Goal: Information Seeking & Learning: Learn about a topic

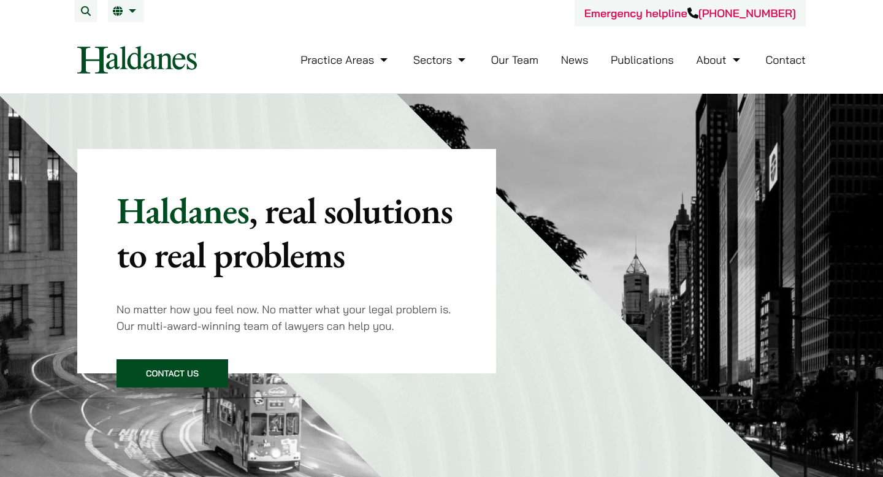
scroll to position [4, 0]
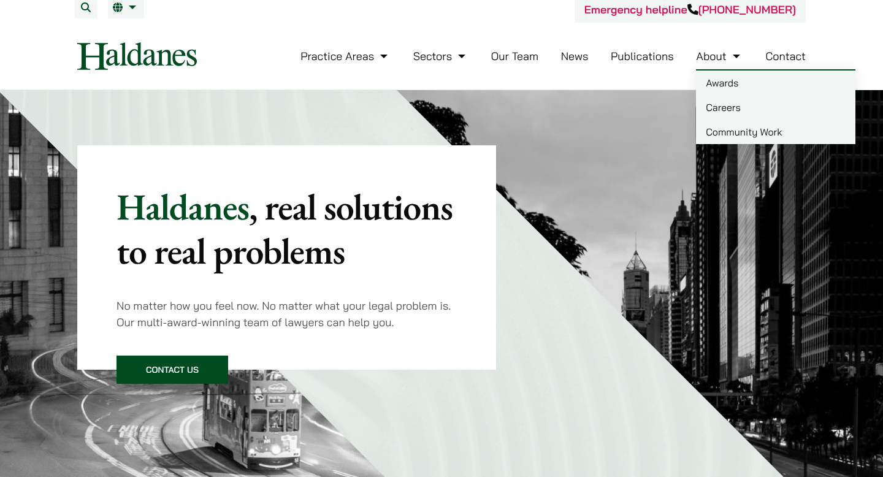
click at [707, 112] on link "Careers" at bounding box center [775, 107] width 159 height 25
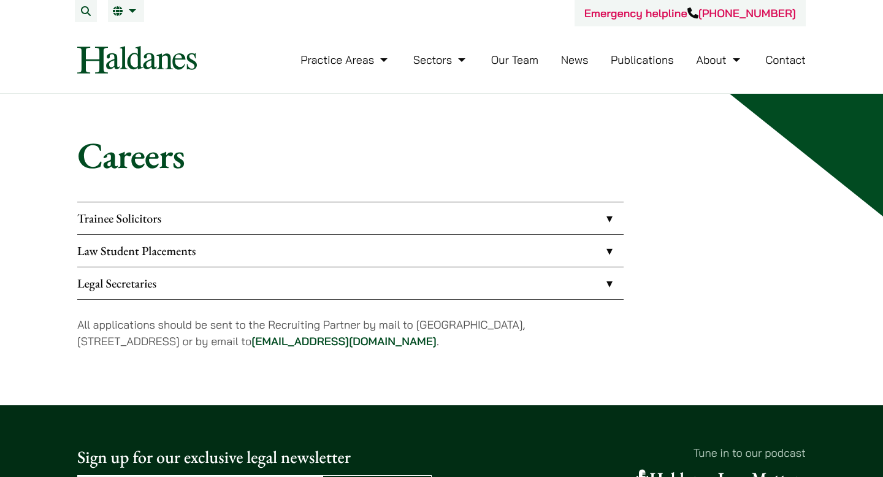
click at [329, 255] on link "Law Student Placements" at bounding box center [350, 251] width 546 height 32
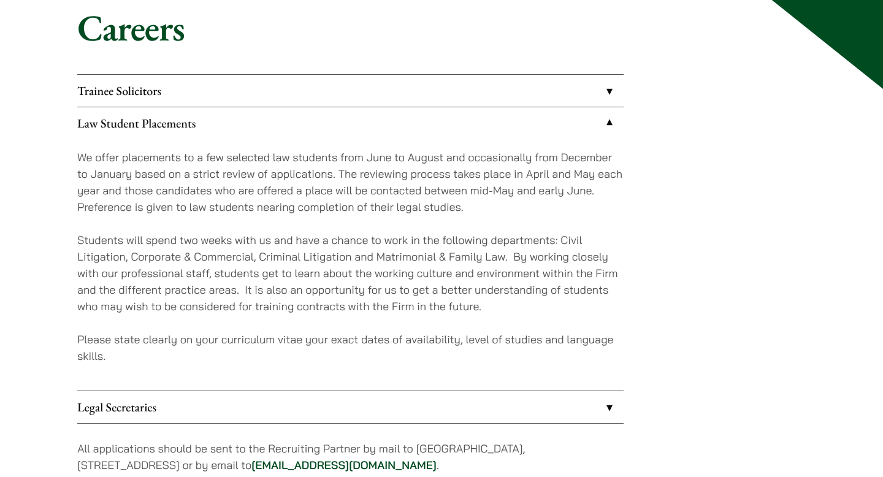
scroll to position [132, 0]
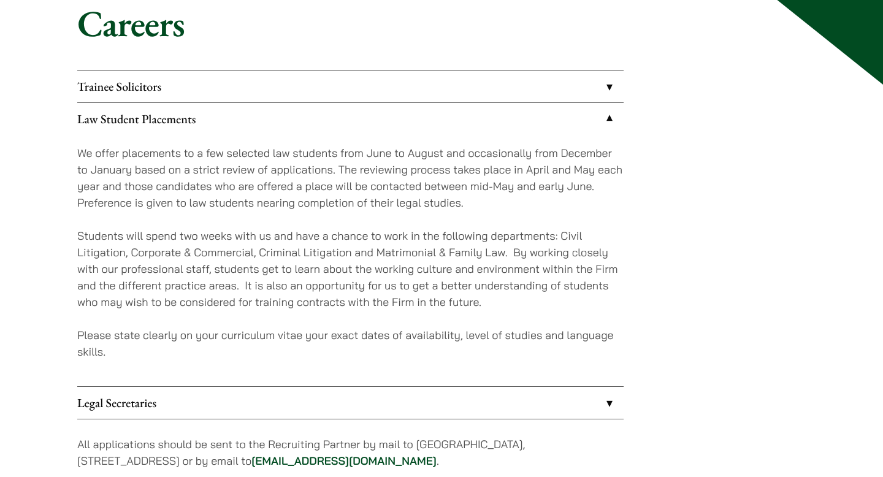
click at [214, 116] on link "Law Student Placements" at bounding box center [350, 119] width 546 height 32
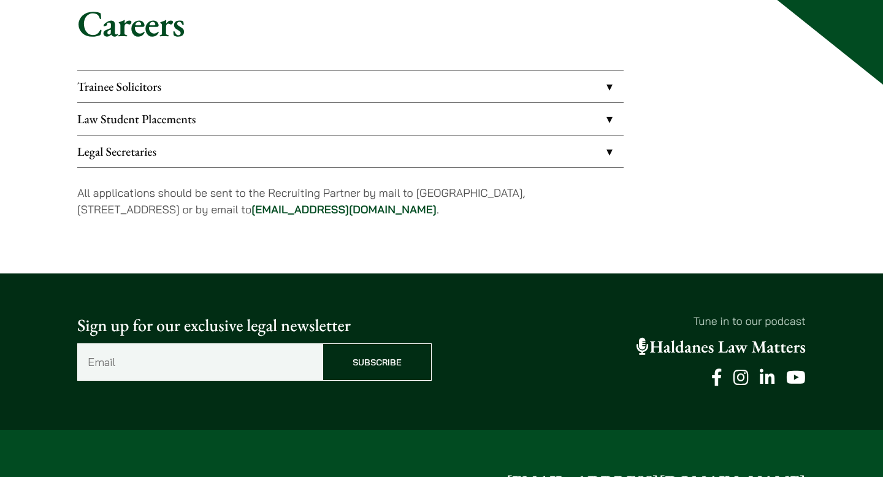
click at [214, 82] on link "Trainee Solicitors" at bounding box center [350, 86] width 546 height 32
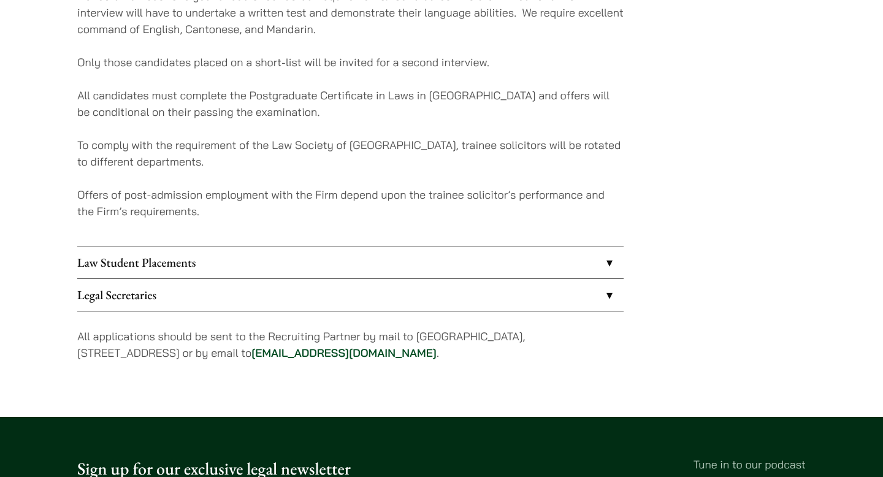
scroll to position [345, 0]
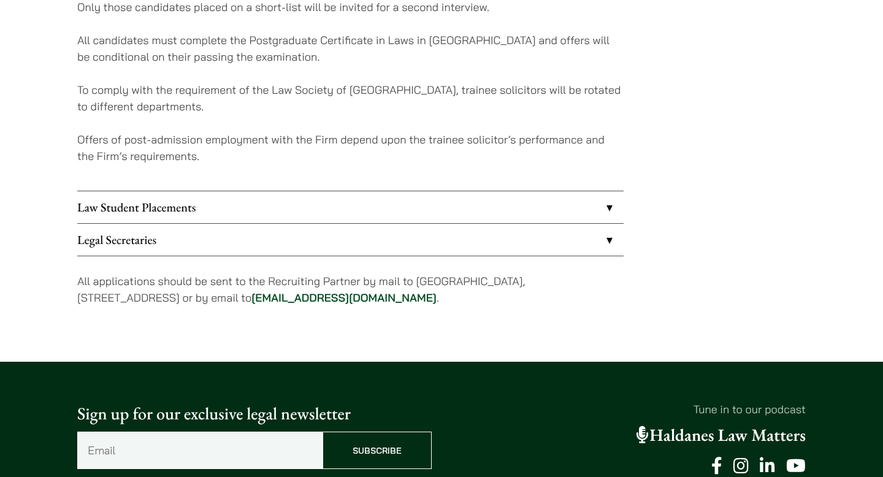
click at [187, 233] on link "Legal Secretaries" at bounding box center [350, 240] width 546 height 32
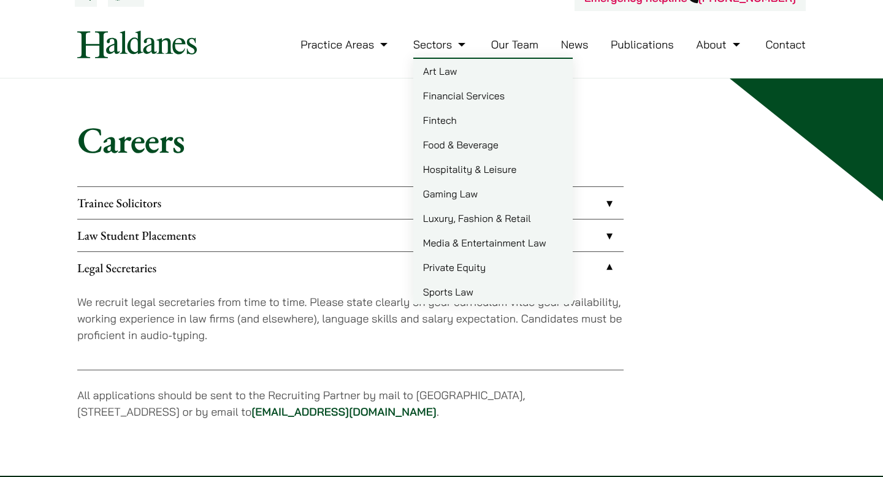
scroll to position [16, 0]
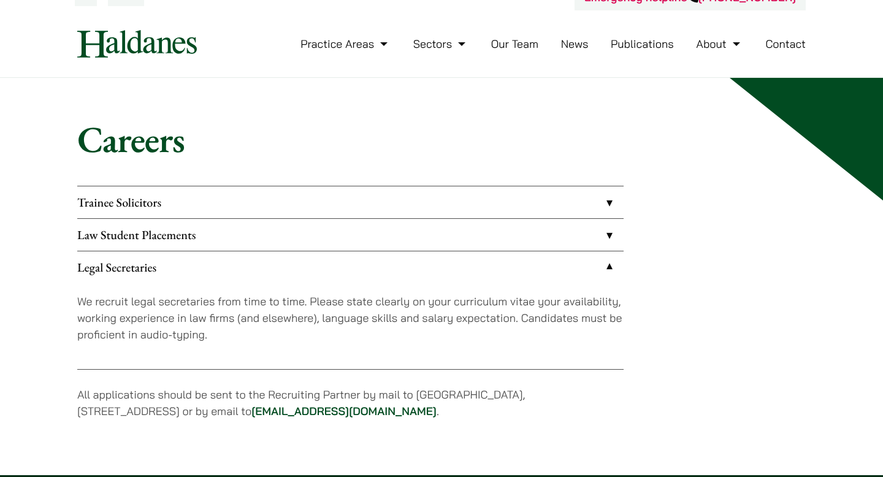
click at [389, 266] on link "Legal Secretaries" at bounding box center [350, 267] width 546 height 32
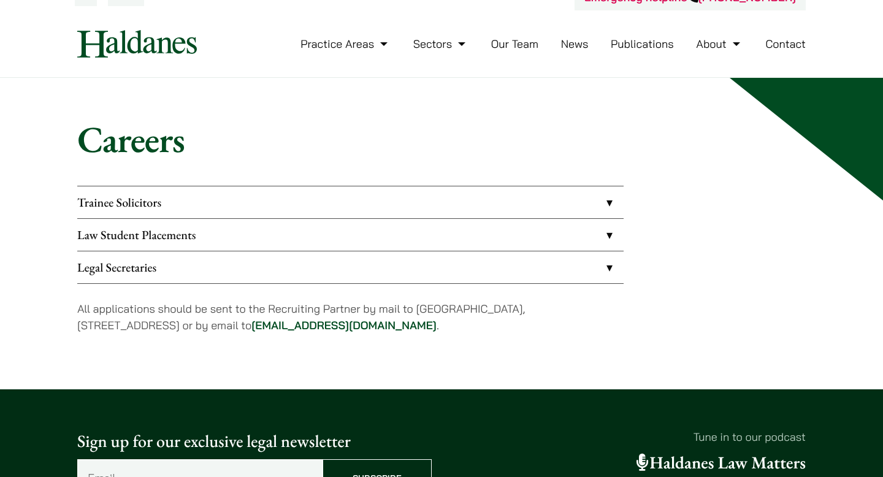
click at [387, 207] on link "Trainee Solicitors" at bounding box center [350, 202] width 546 height 32
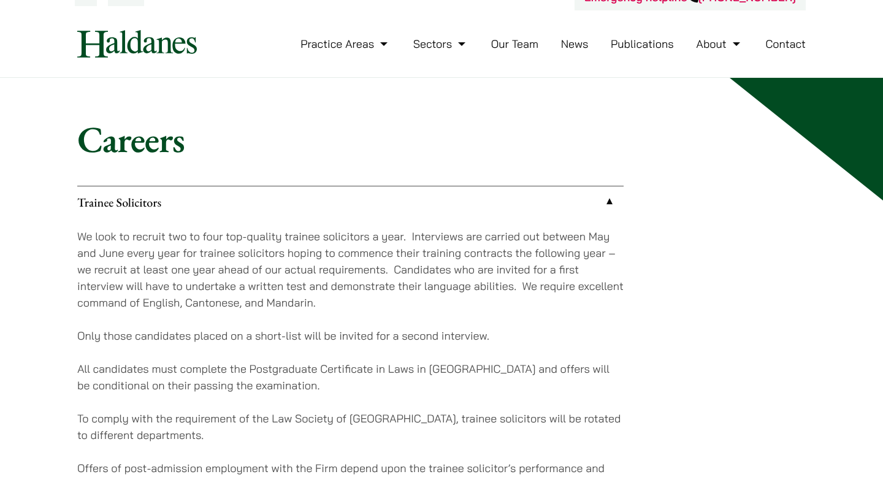
click at [387, 207] on link "Trainee Solicitors" at bounding box center [350, 202] width 546 height 32
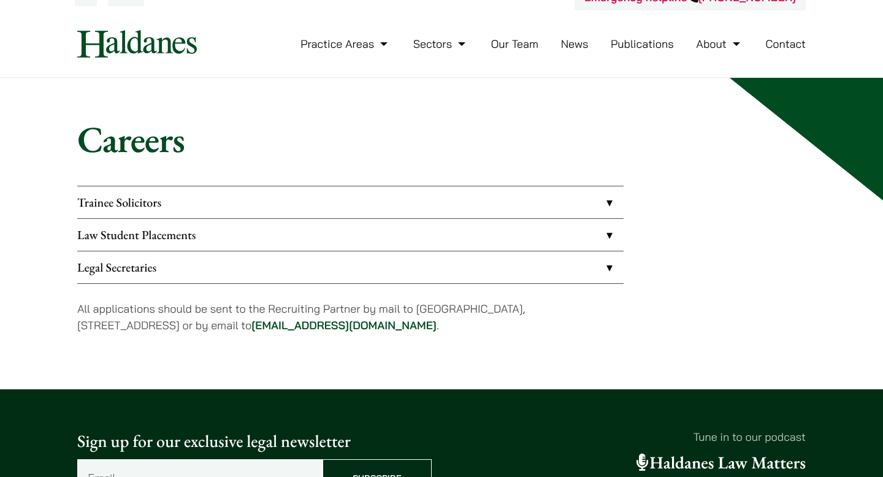
click at [386, 232] on link "Law Student Placements" at bounding box center [350, 235] width 546 height 32
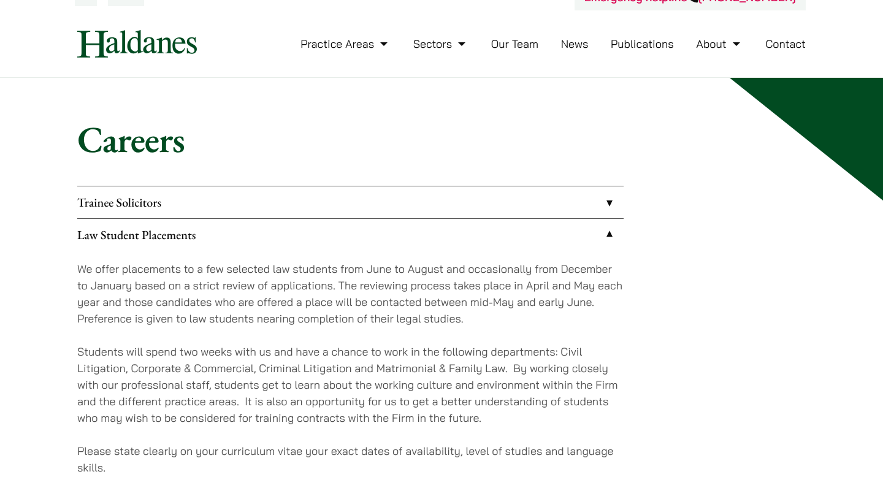
click at [289, 232] on link "Law Student Placements" at bounding box center [350, 235] width 546 height 32
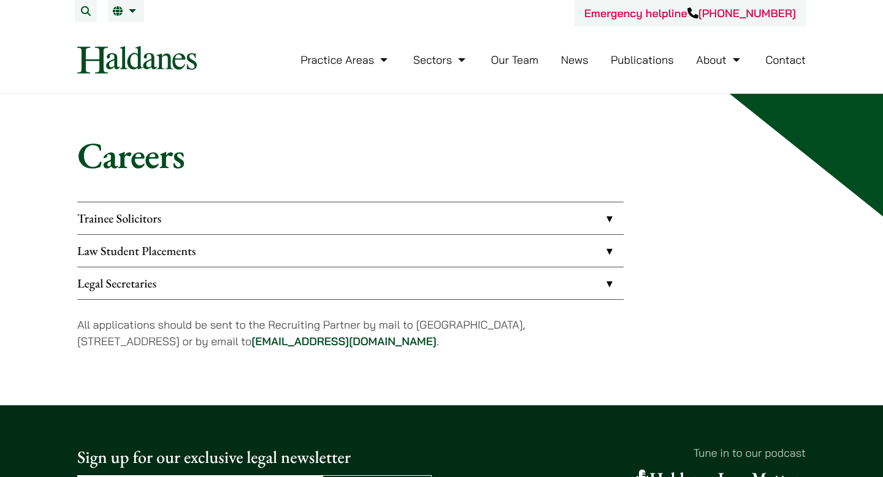
click at [495, 59] on link "Our Team" at bounding box center [514, 60] width 47 height 14
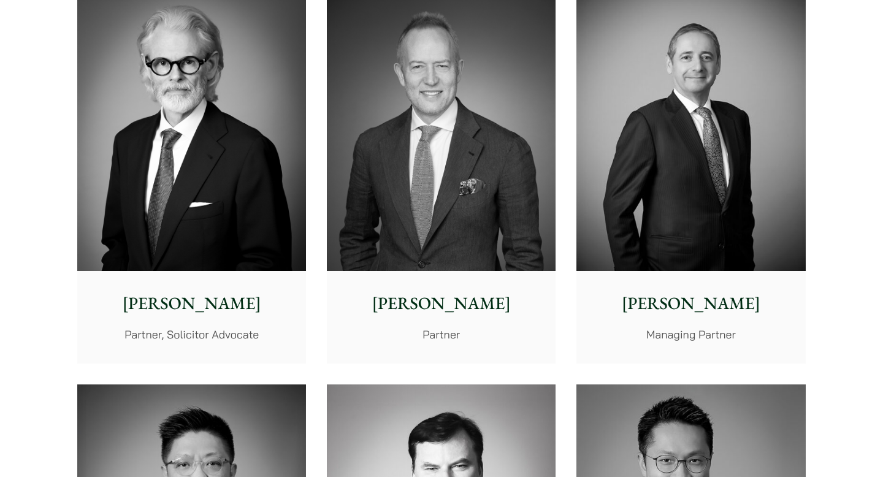
scroll to position [330, 0]
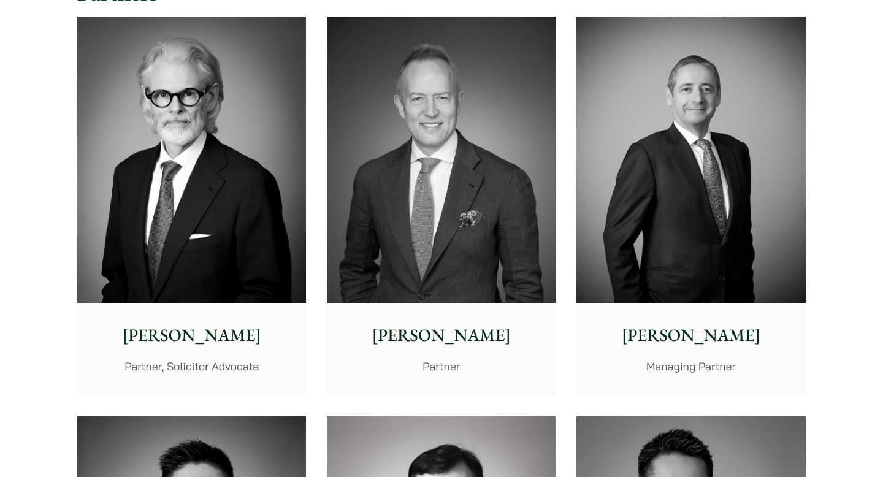
click at [143, 169] on img at bounding box center [191, 160] width 229 height 286
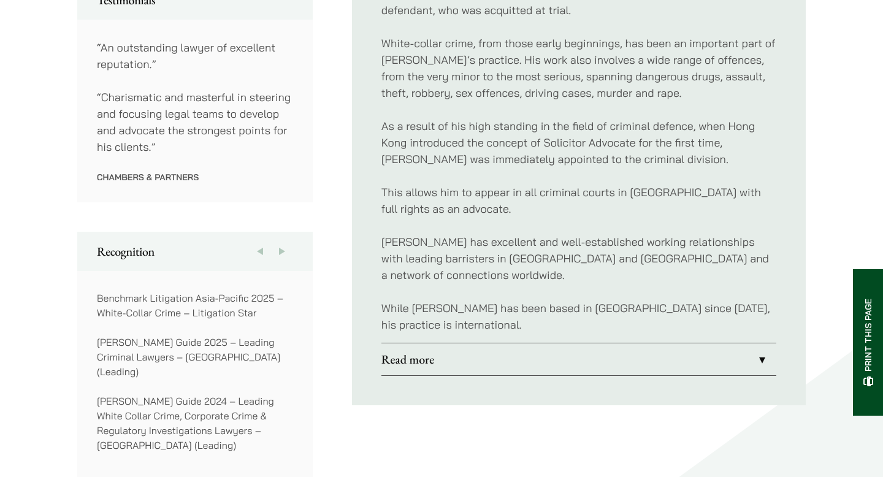
scroll to position [736, 0]
click at [465, 343] on link "Read more" at bounding box center [578, 359] width 395 height 32
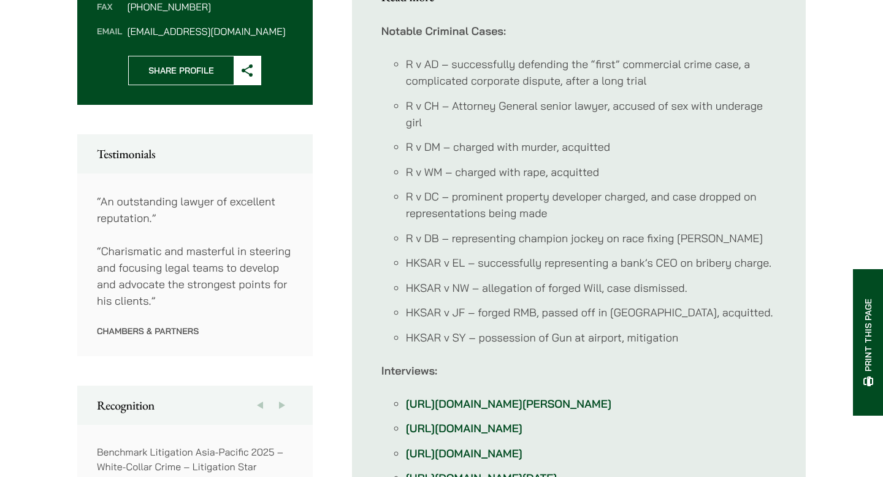
scroll to position [491, 0]
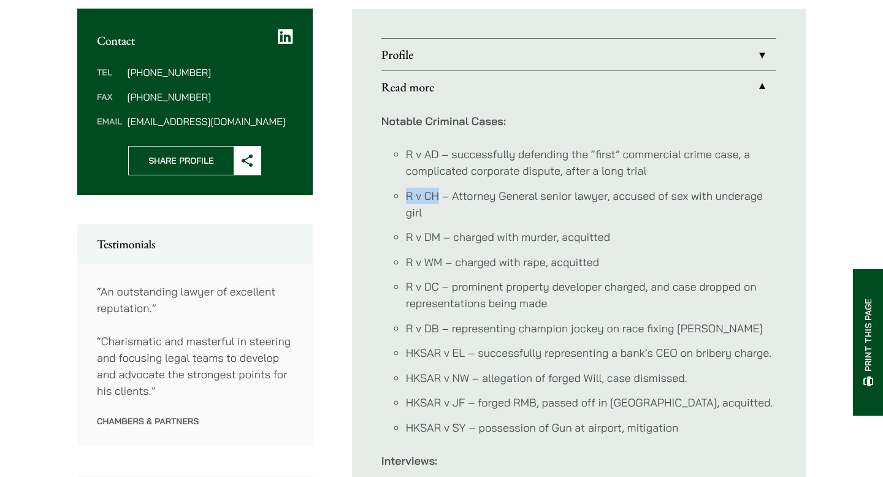
drag, startPoint x: 408, startPoint y: 180, endPoint x: 438, endPoint y: 175, distance: 29.9
click at [438, 188] on li "R v CH – Attorney General senior lawyer, accused of sex with underage girl" at bounding box center [591, 204] width 370 height 33
copy li "R v CH"
click at [353, 286] on ul "Profile For several decades, independent legal journals have consistently rated…" at bounding box center [579, 383] width 454 height 749
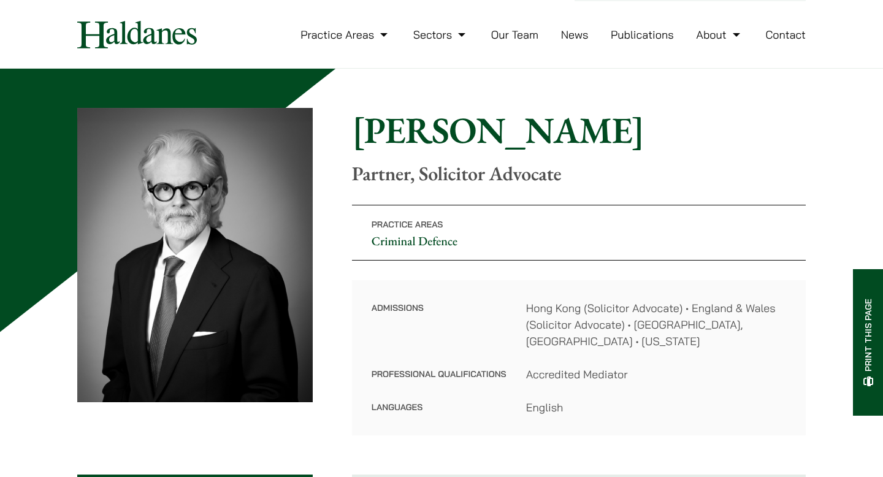
scroll to position [0, 0]
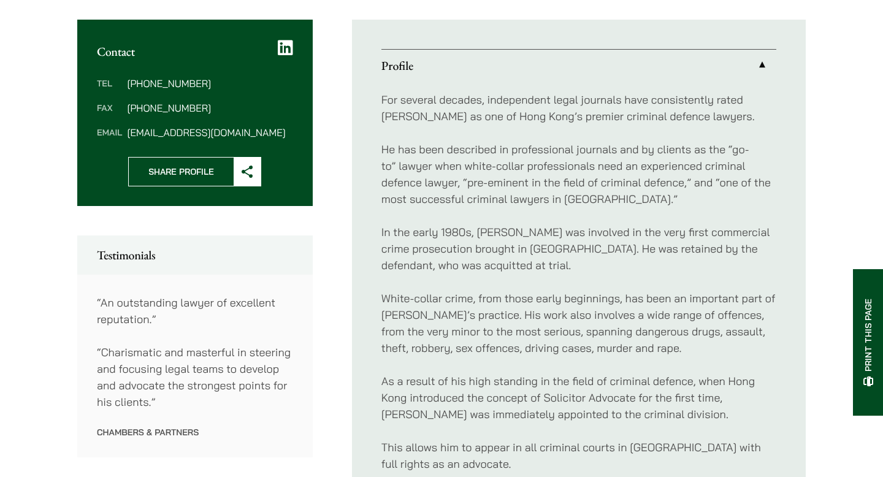
scroll to position [483, 0]
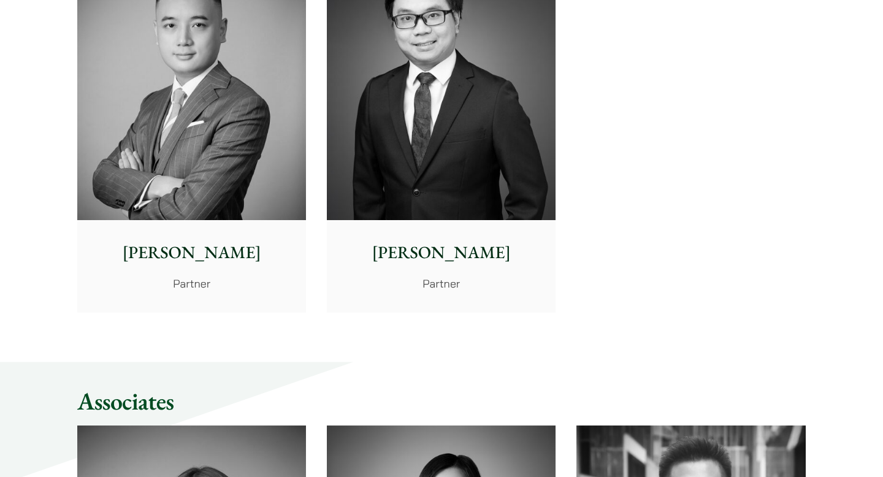
scroll to position [3606, 0]
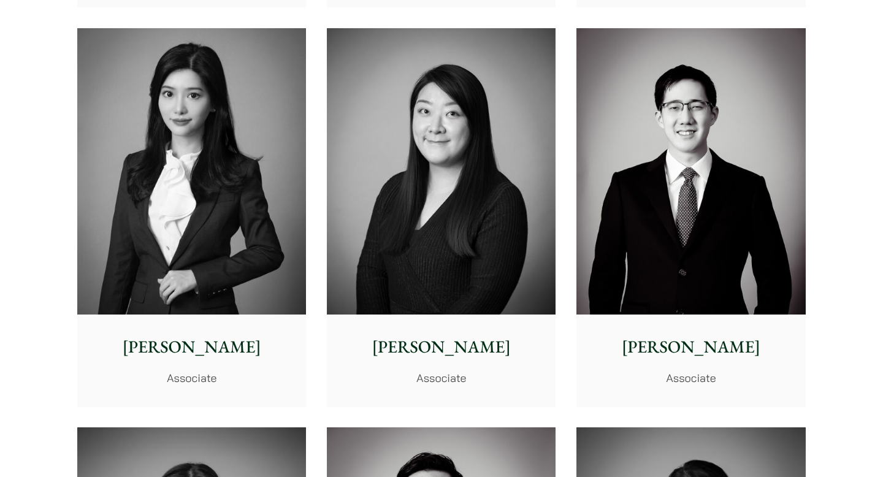
click at [135, 258] on img at bounding box center [191, 171] width 229 height 286
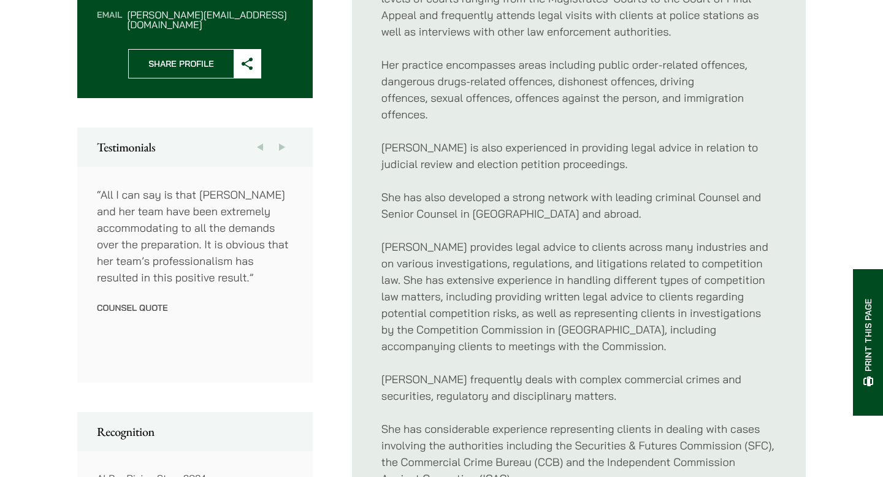
scroll to position [568, 0]
click at [283, 137] on button "Next" at bounding box center [282, 148] width 22 height 39
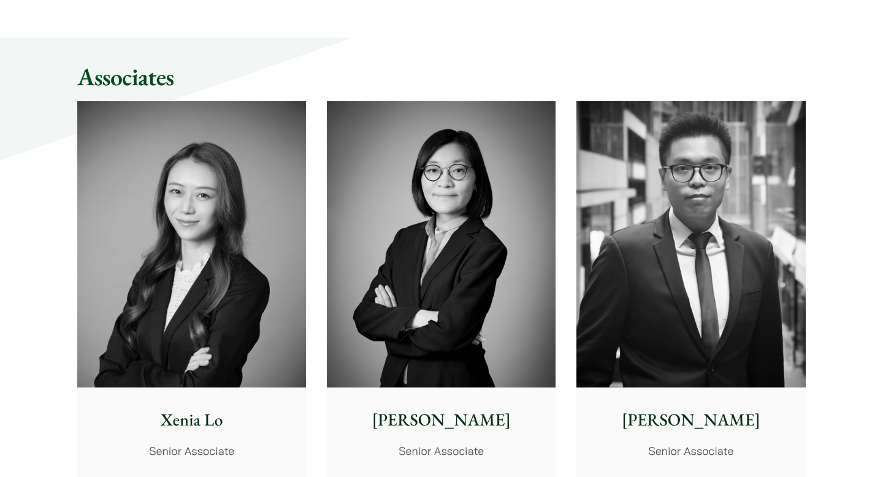
scroll to position [3142, 0]
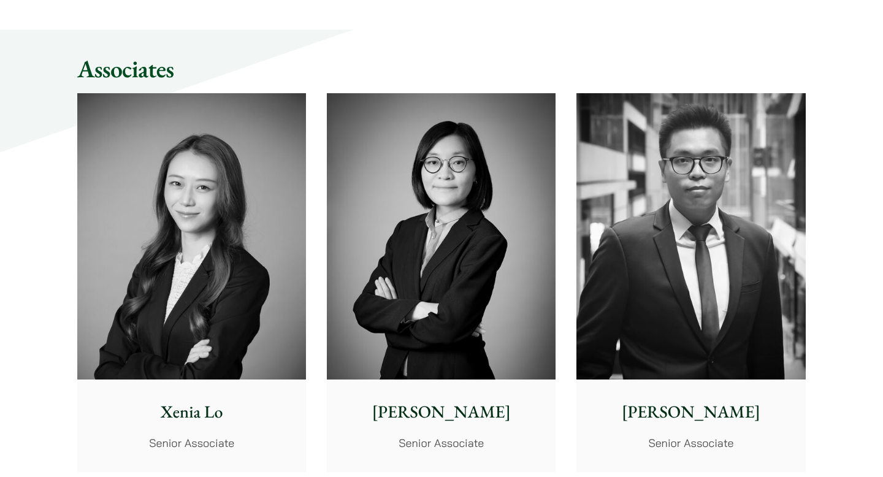
click at [614, 280] on img at bounding box center [690, 236] width 229 height 286
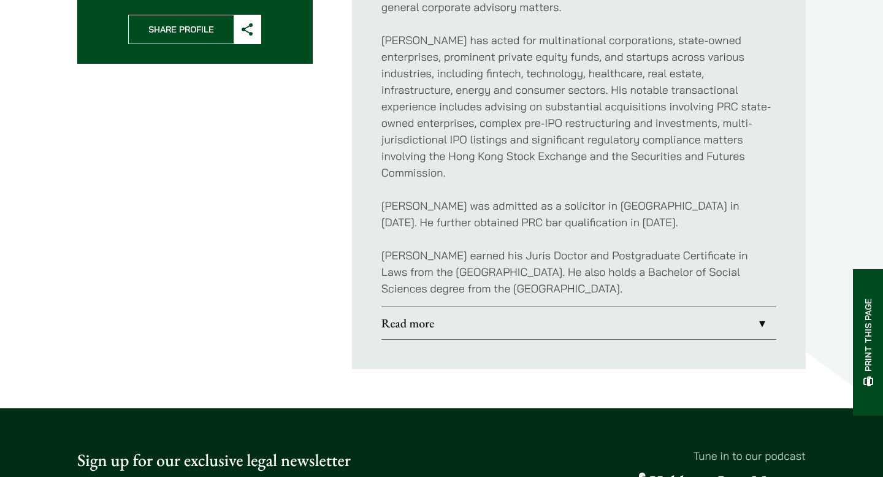
scroll to position [682, 0]
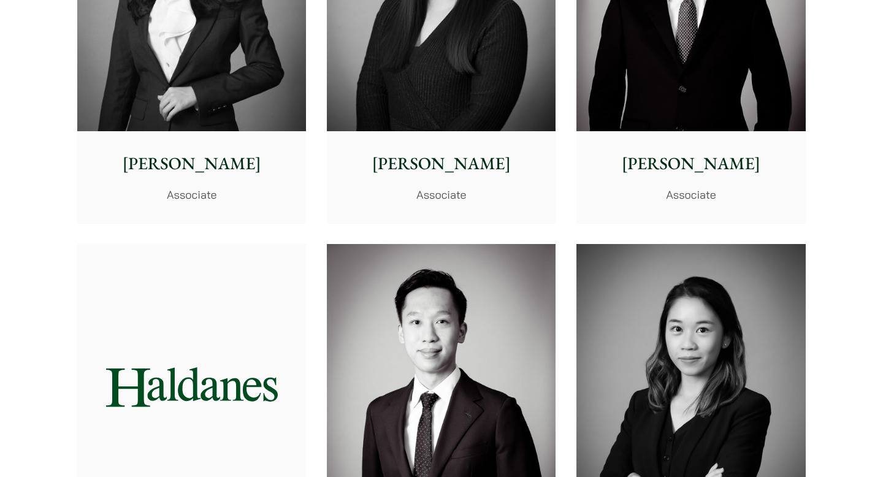
scroll to position [4080, 0]
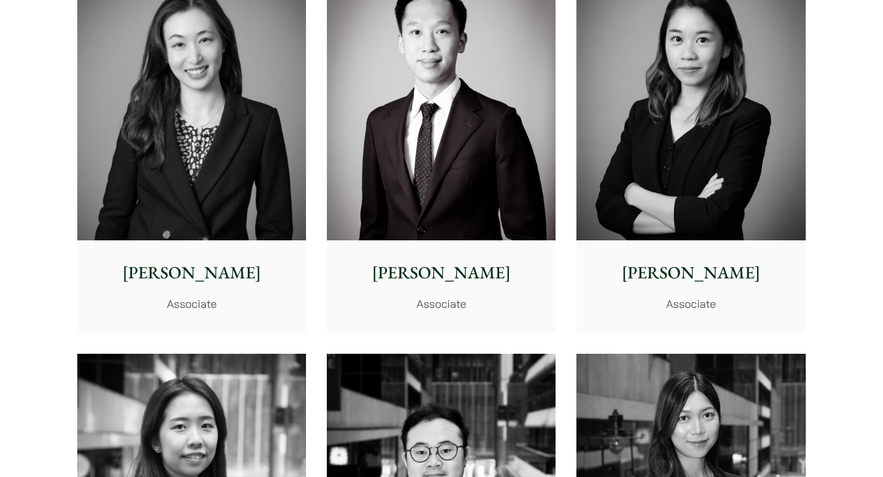
click at [357, 264] on p "Jacky Tsai" at bounding box center [441, 273] width 209 height 26
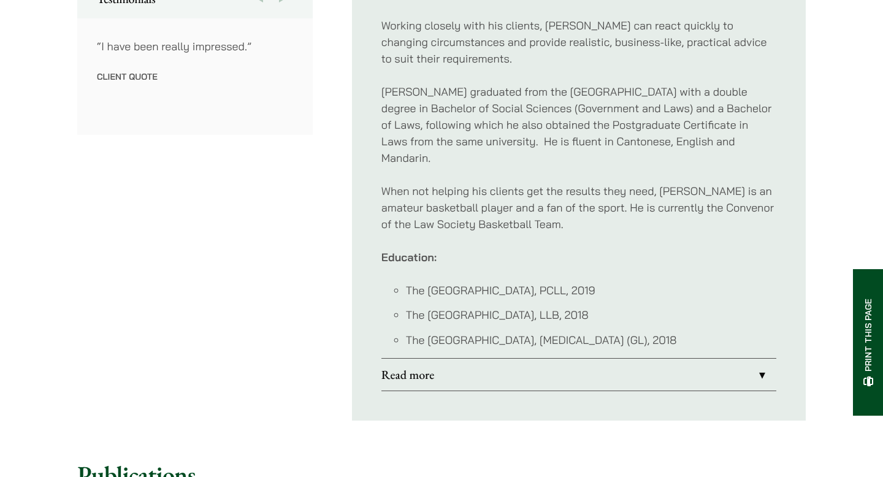
scroll to position [709, 0]
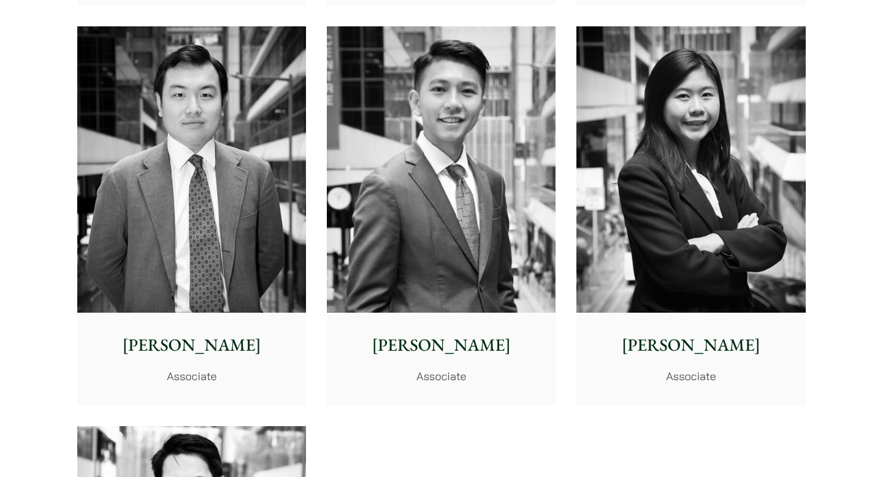
scroll to position [4816, 0]
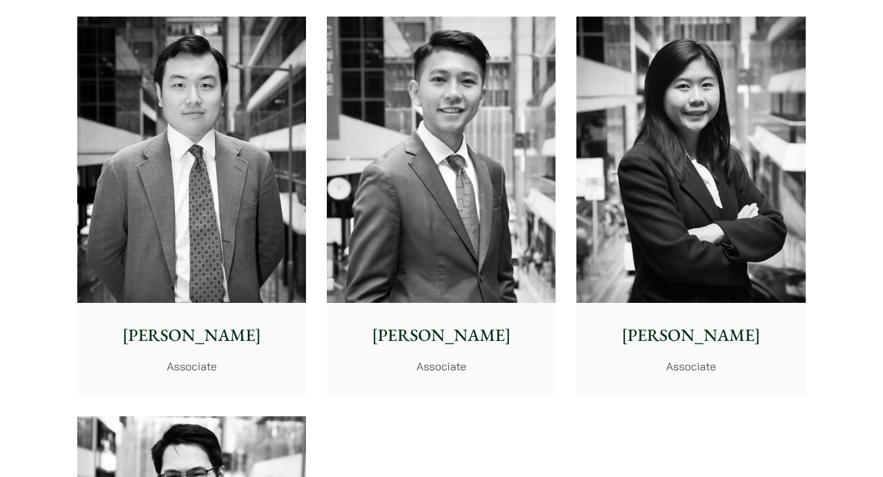
click at [375, 335] on p "[PERSON_NAME]" at bounding box center [441, 335] width 209 height 26
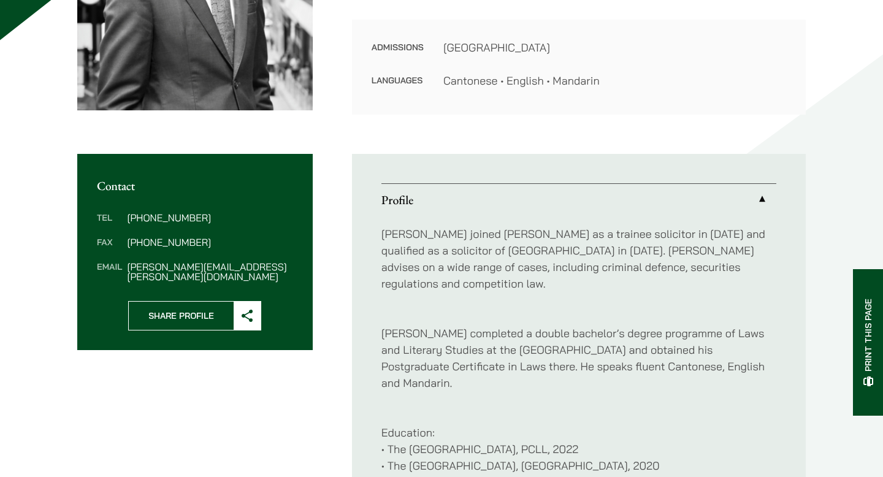
scroll to position [370, 0]
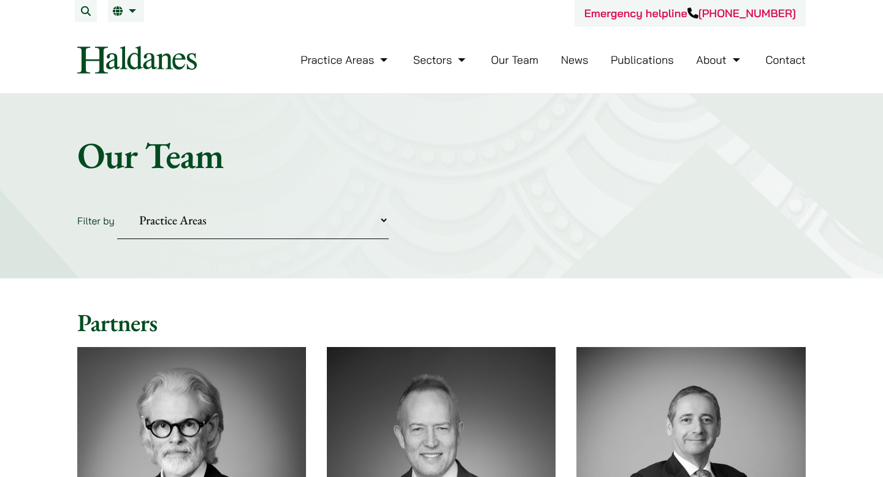
scroll to position [4824, 0]
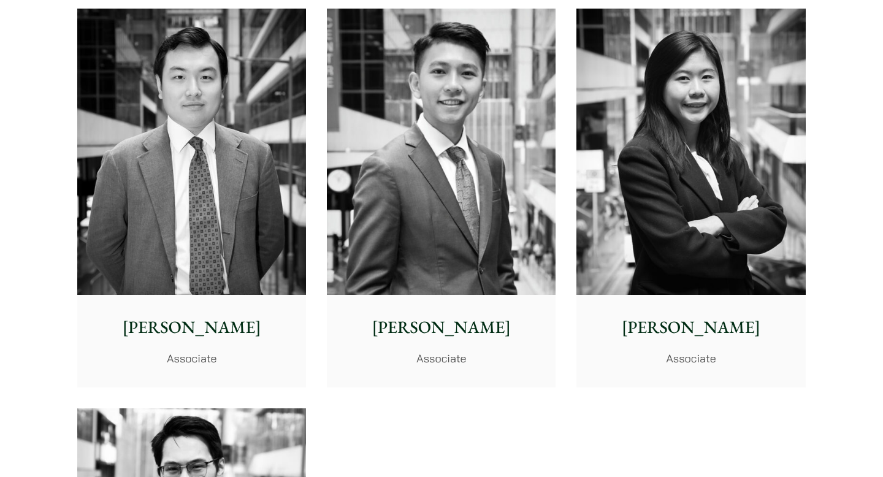
click at [259, 314] on p "[PERSON_NAME]" at bounding box center [191, 327] width 209 height 26
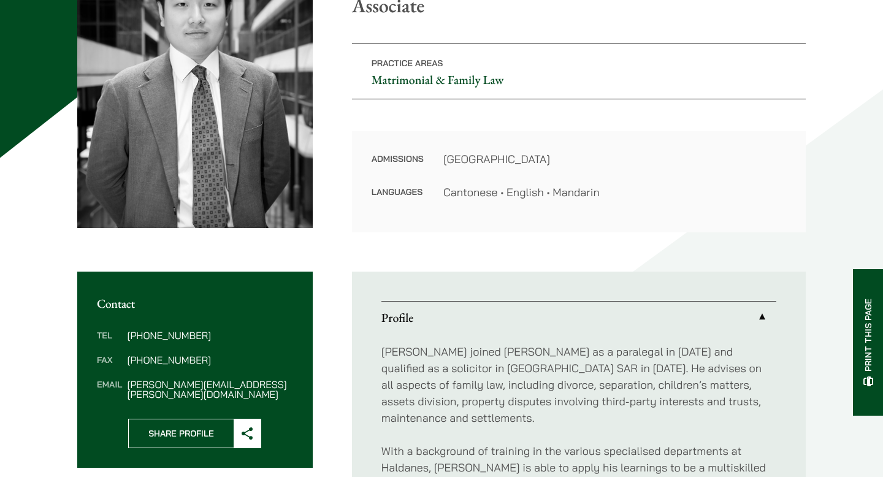
scroll to position [194, 0]
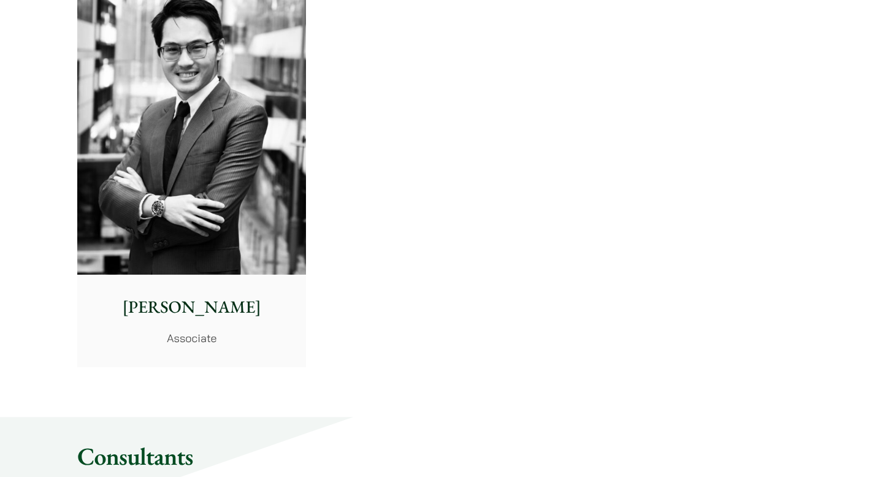
scroll to position [5296, 0]
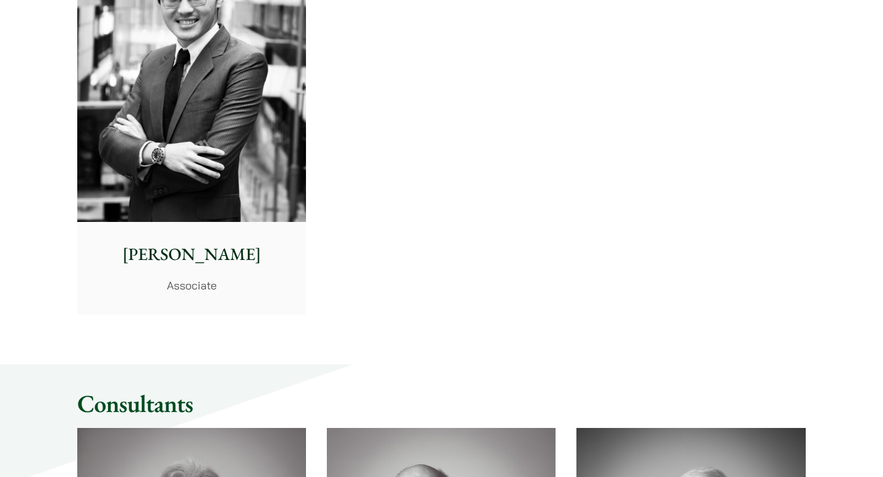
click at [96, 245] on p "[PERSON_NAME]" at bounding box center [191, 255] width 209 height 26
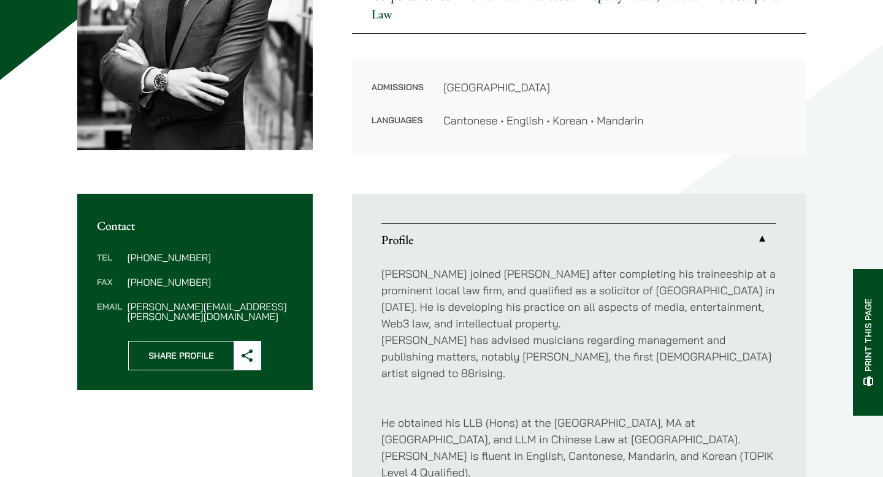
scroll to position [333, 0]
